Goal: Information Seeking & Learning: Learn about a topic

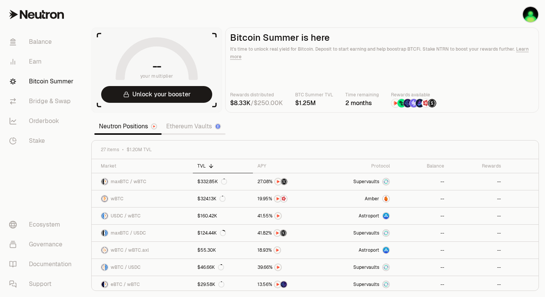
click at [209, 126] on link "Ethereum Vaults" at bounding box center [194, 126] width 64 height 15
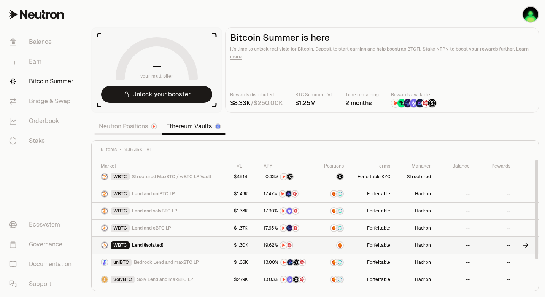
scroll to position [37, 0]
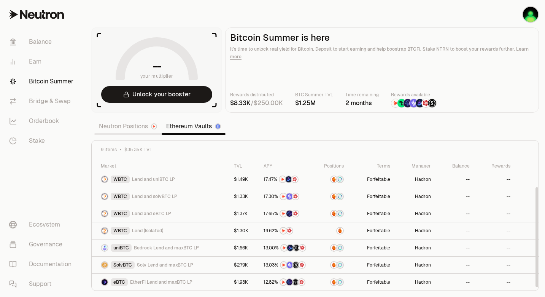
click at [143, 125] on link "Neutron Positions" at bounding box center [127, 126] width 67 height 15
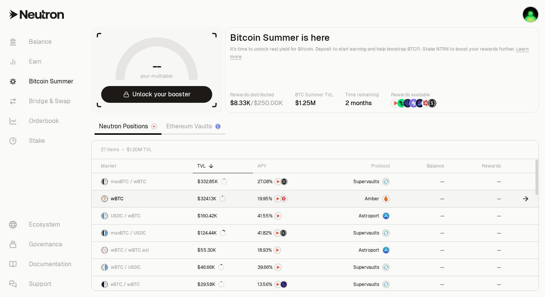
click at [387, 198] on img at bounding box center [386, 199] width 6 height 6
click at [376, 167] on div "Protocol" at bounding box center [359, 166] width 62 height 6
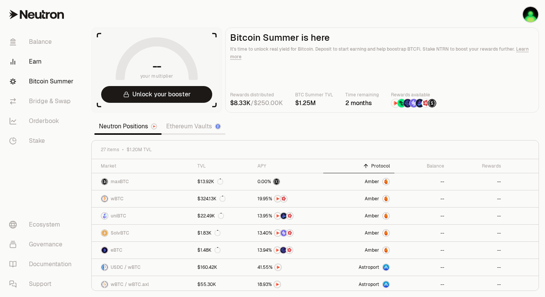
click at [40, 60] on link "Earn" at bounding box center [42, 62] width 79 height 20
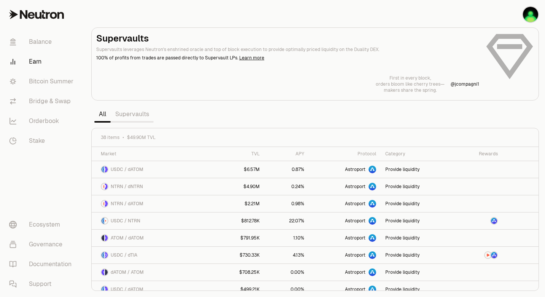
click at [140, 113] on link "Supervaults" at bounding box center [132, 114] width 43 height 15
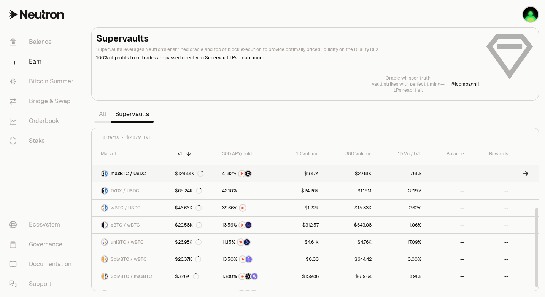
scroll to position [110, 0]
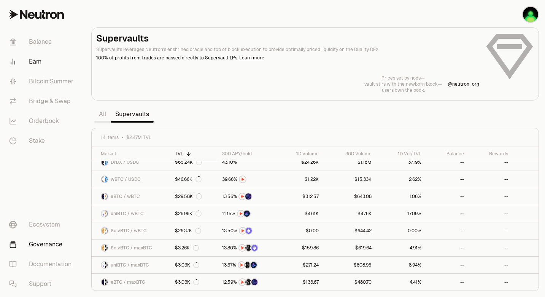
click at [44, 241] on link "Governance" at bounding box center [42, 244] width 79 height 20
click at [463, 84] on p "@ neutron_org" at bounding box center [463, 84] width 31 height 6
